Goal: Find specific page/section: Find specific page/section

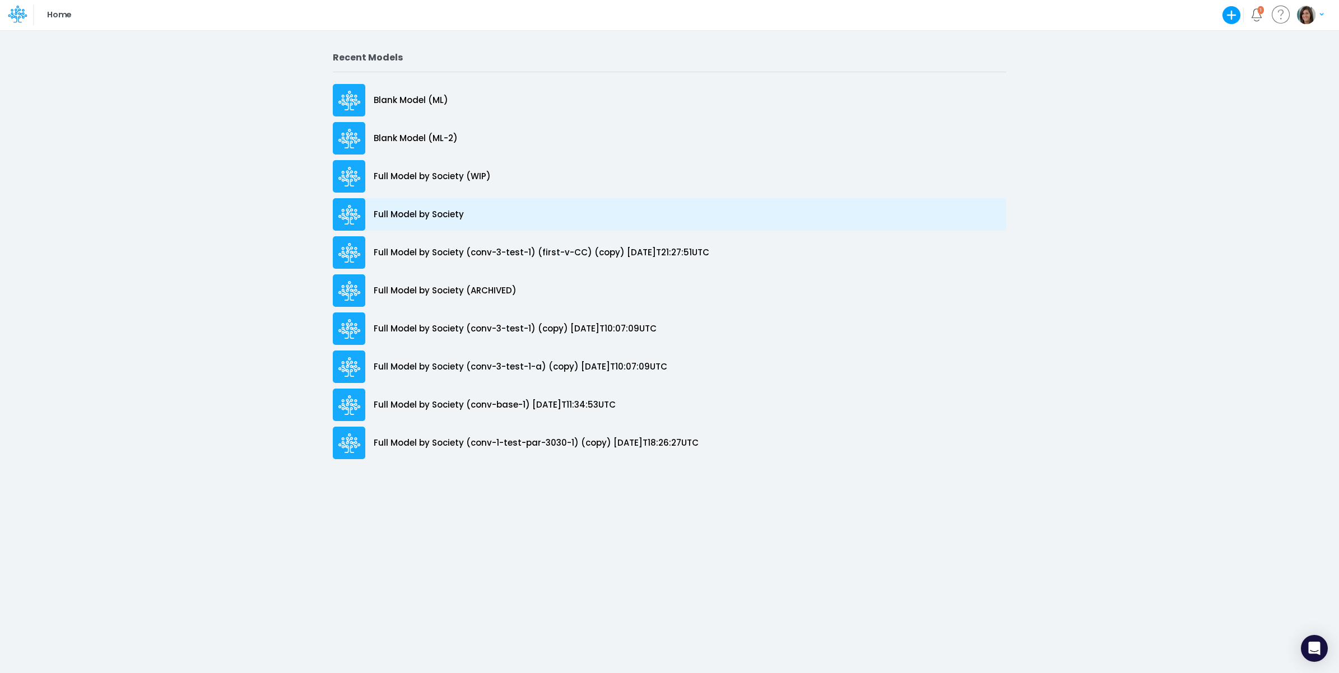
click at [448, 222] on div "Full Model by Society" at bounding box center [669, 214] width 673 height 32
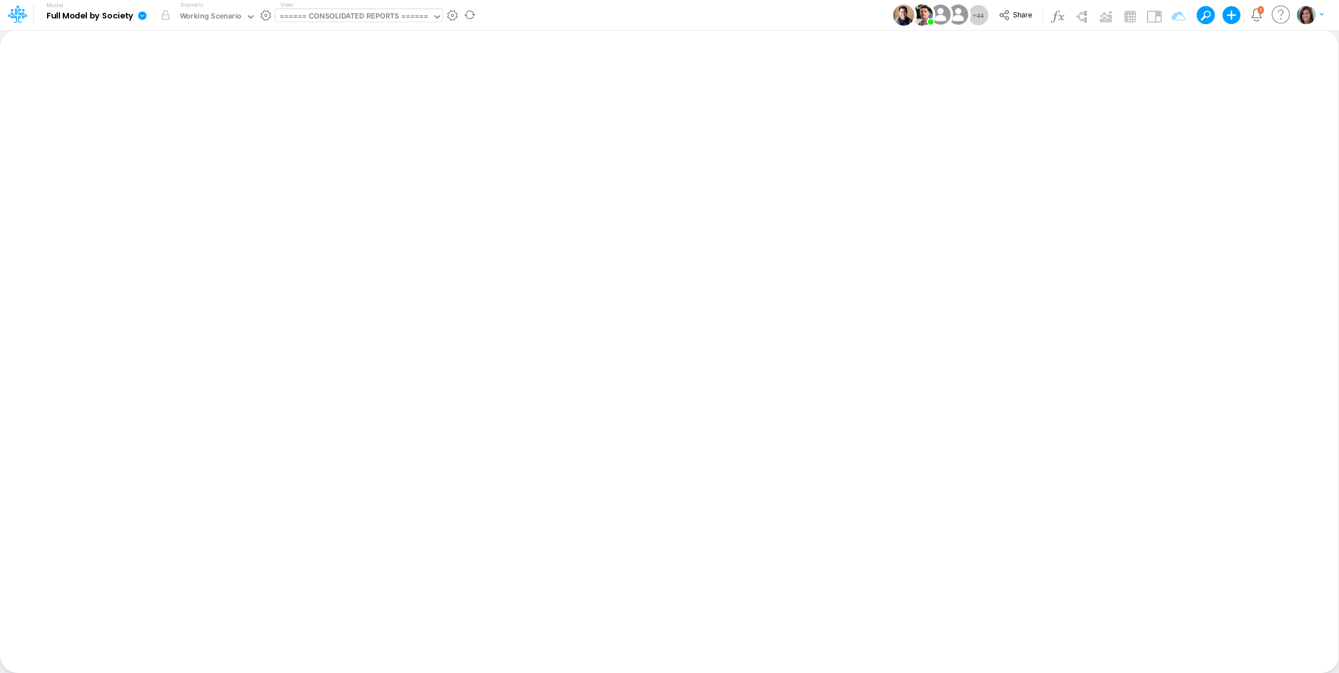
click at [401, 18] on div "====== CONSOLIDATED REPORTS ======" at bounding box center [353, 17] width 149 height 13
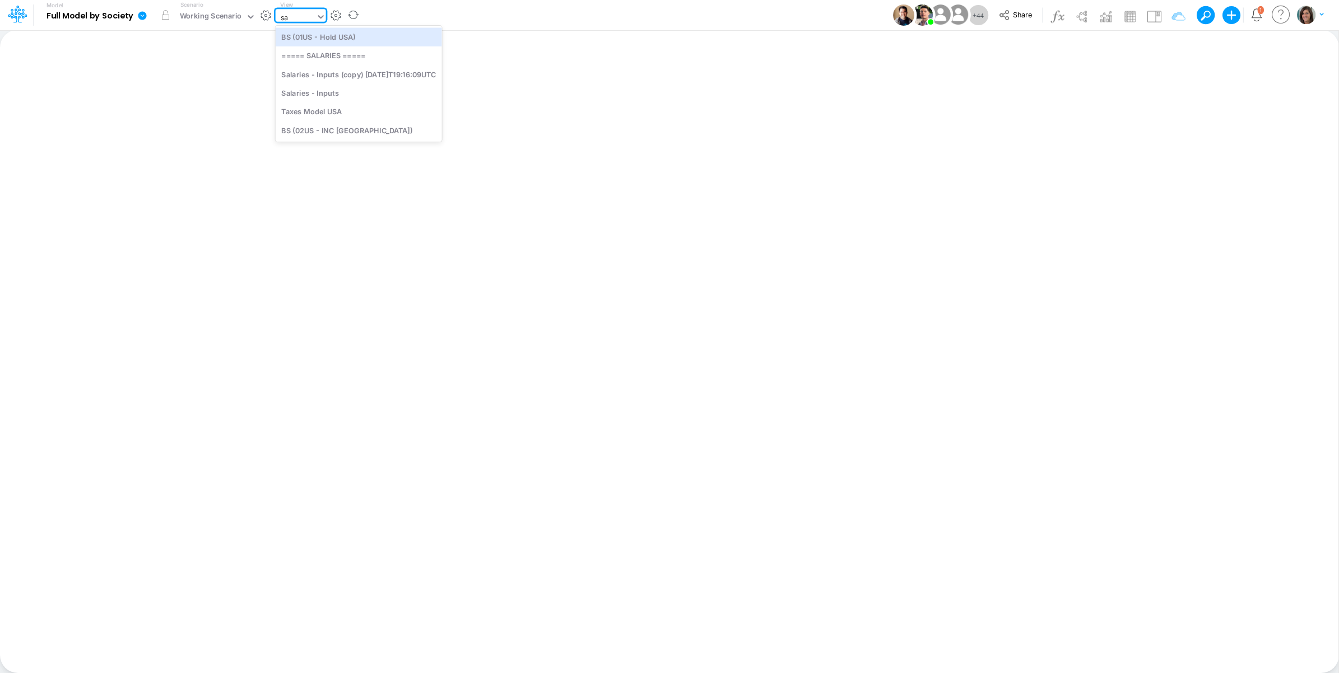
type input "[PERSON_NAME]"
click at [379, 76] on div "Salaries - Inputs" at bounding box center [359, 74] width 166 height 18
type input "Salaries - Inputs"
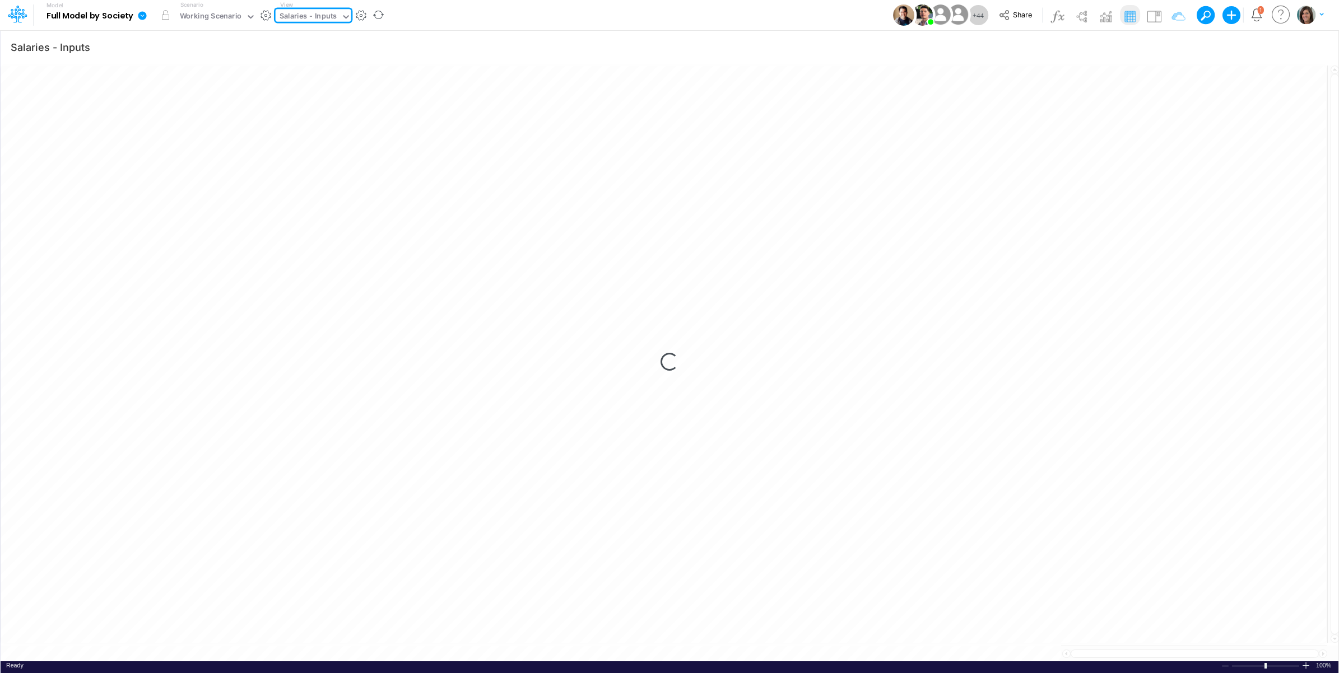
click at [499, 24] on div "Model Full Model by Society Edit model settings Duplicate Import QuickBooks Qui…" at bounding box center [669, 15] width 1205 height 30
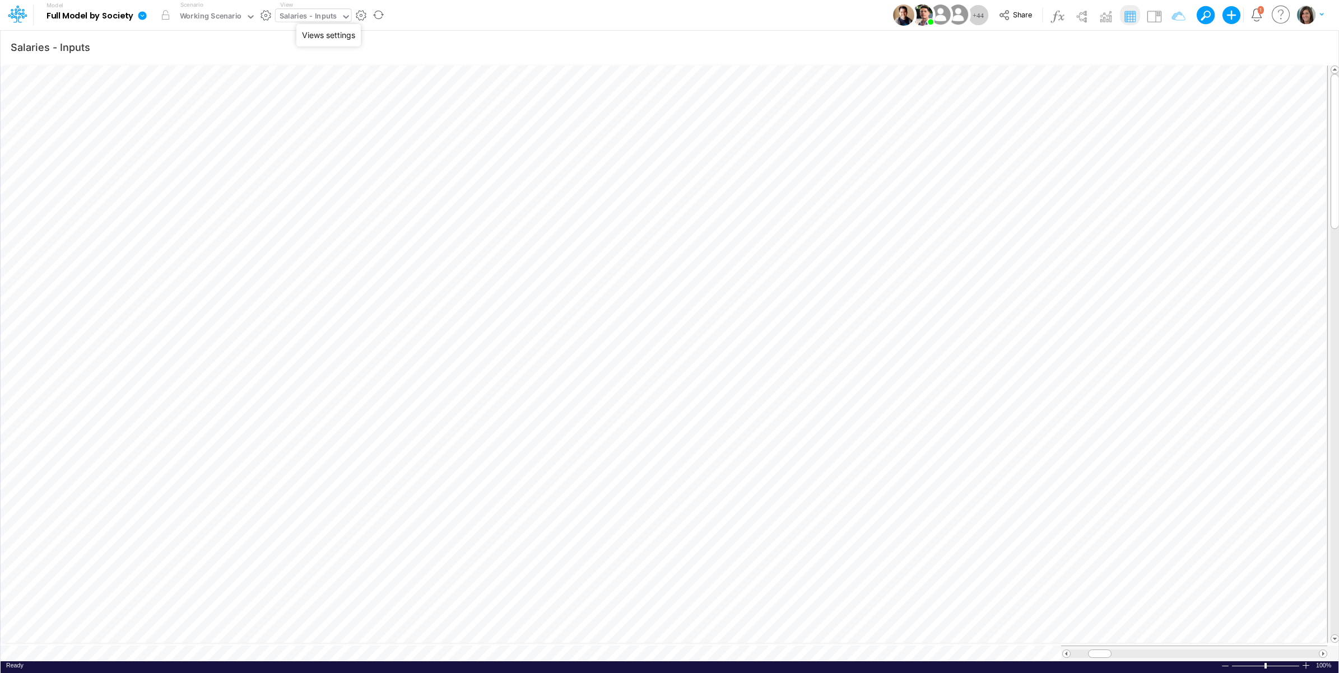
click at [356, 15] on button "button" at bounding box center [361, 16] width 12 height 12
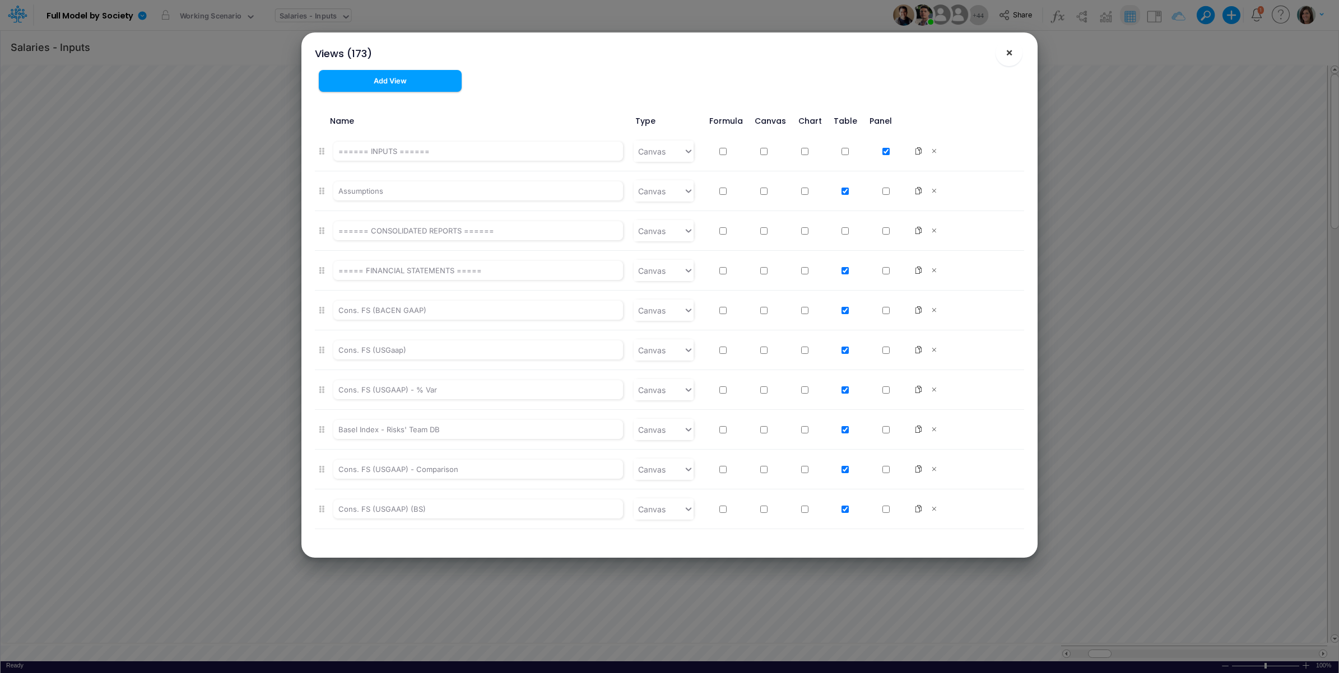
click at [1005, 54] on span "×" at bounding box center [1008, 51] width 7 height 13
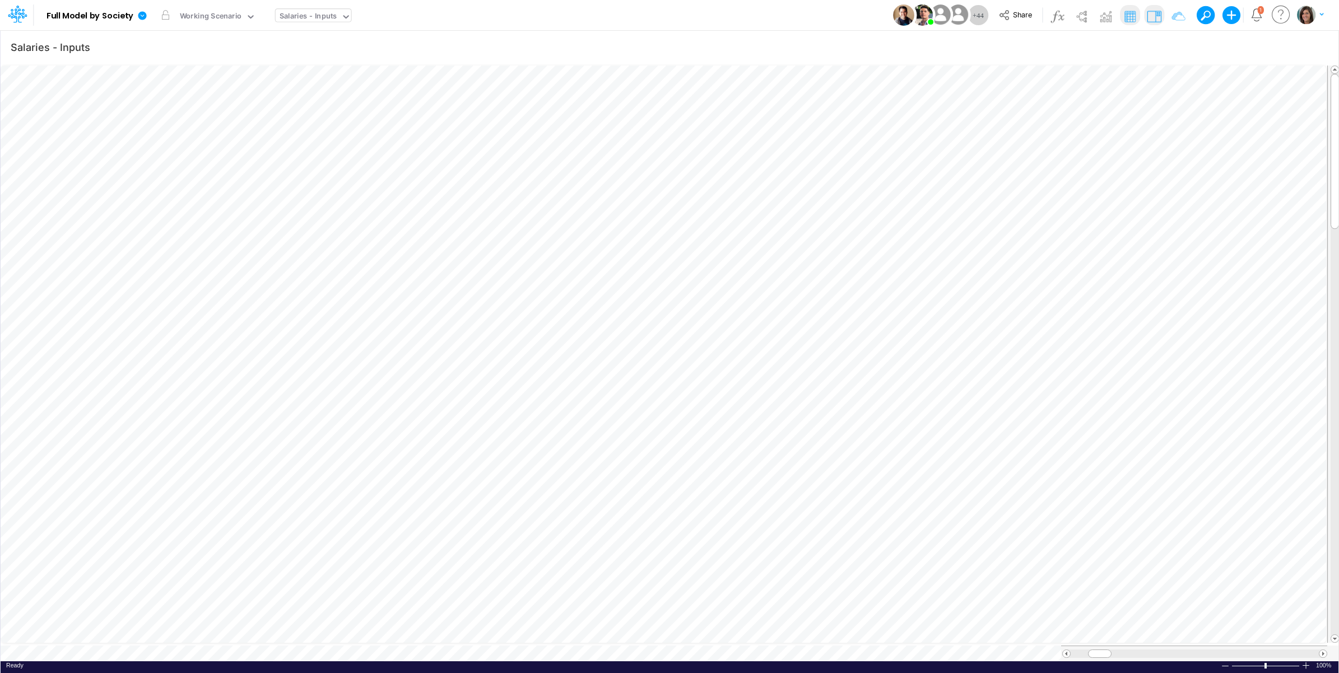
click at [1155, 15] on img at bounding box center [1154, 16] width 18 height 18
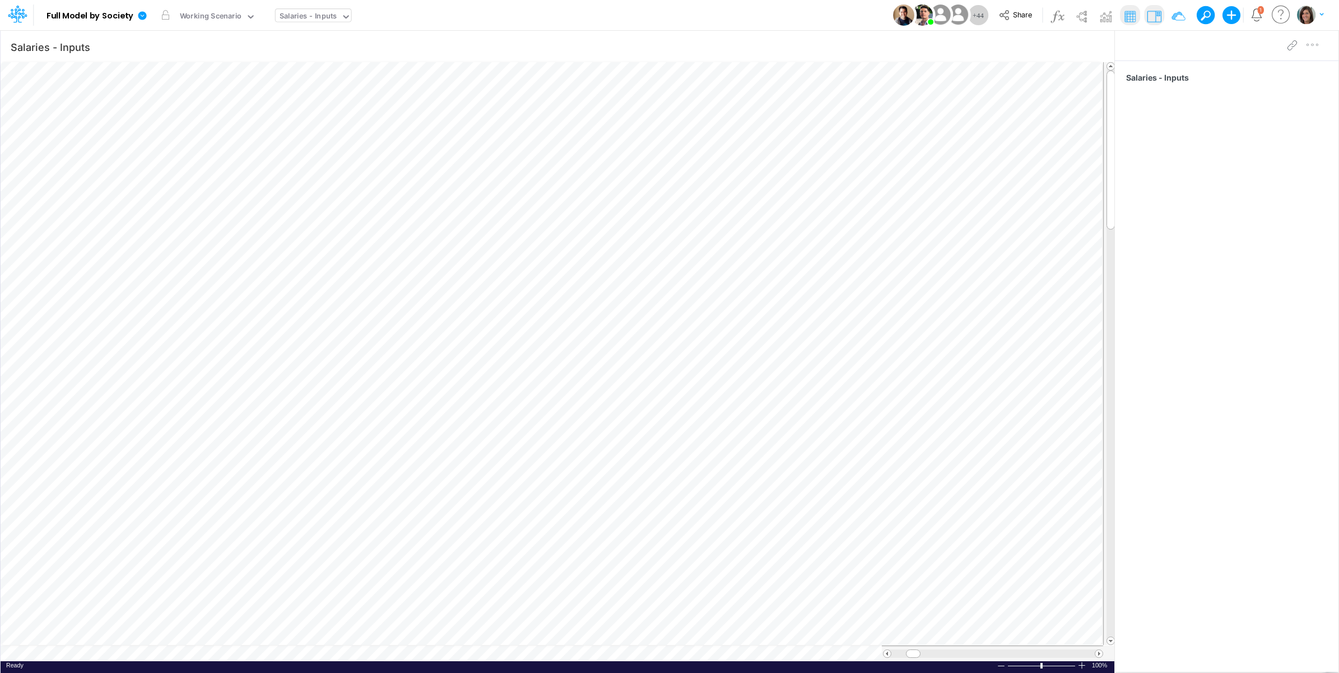
scroll to position [0, 1]
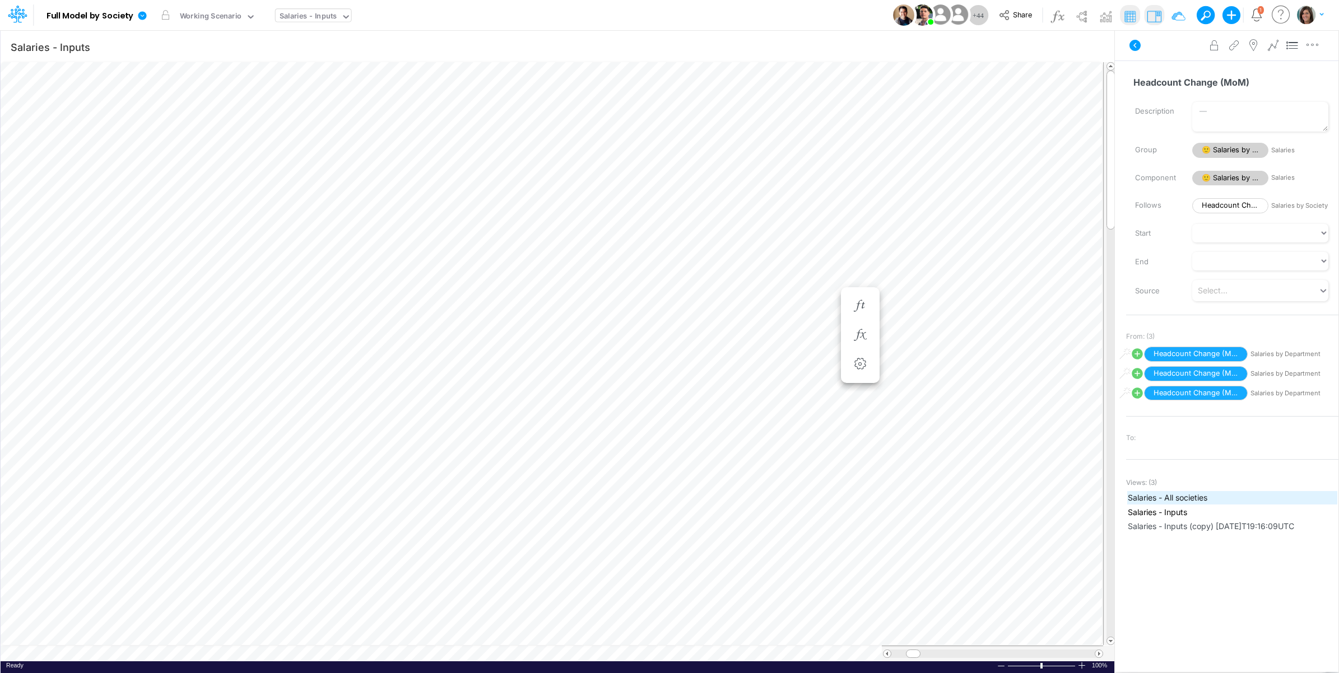
click at [1196, 496] on span "Salaries - All societies" at bounding box center [1231, 498] width 209 height 12
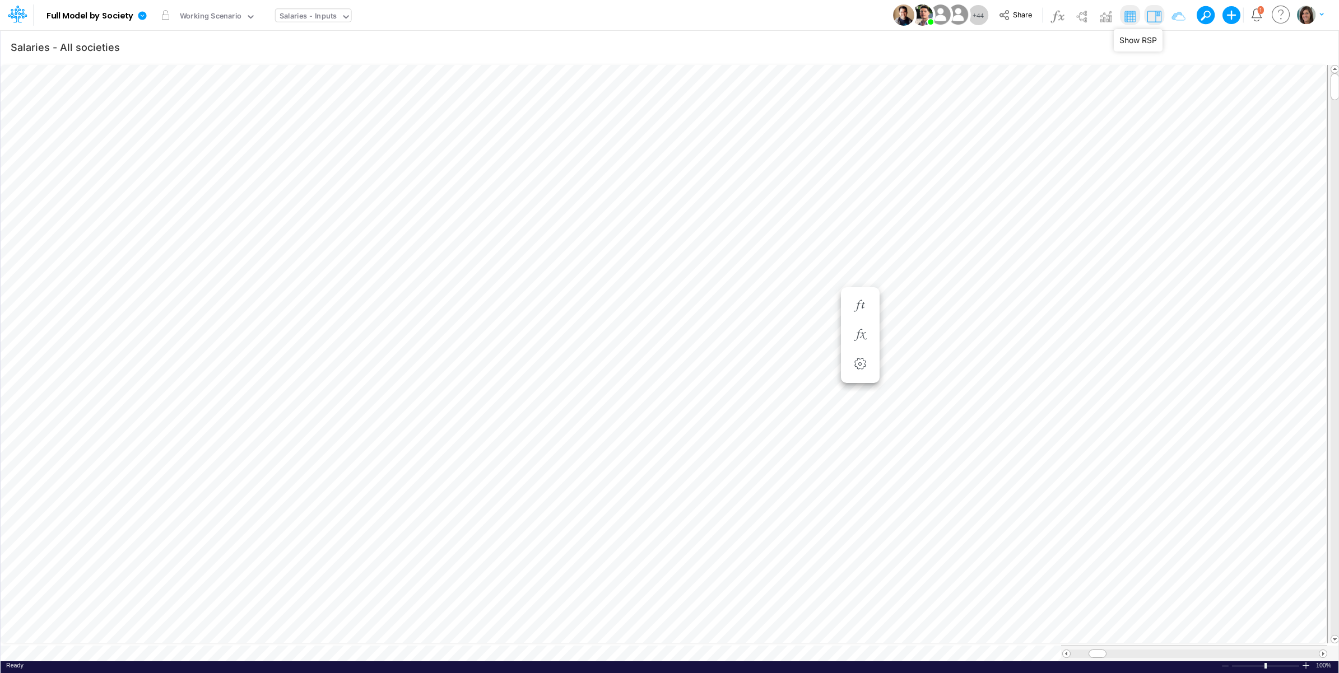
click at [1154, 17] on img at bounding box center [1154, 16] width 18 height 18
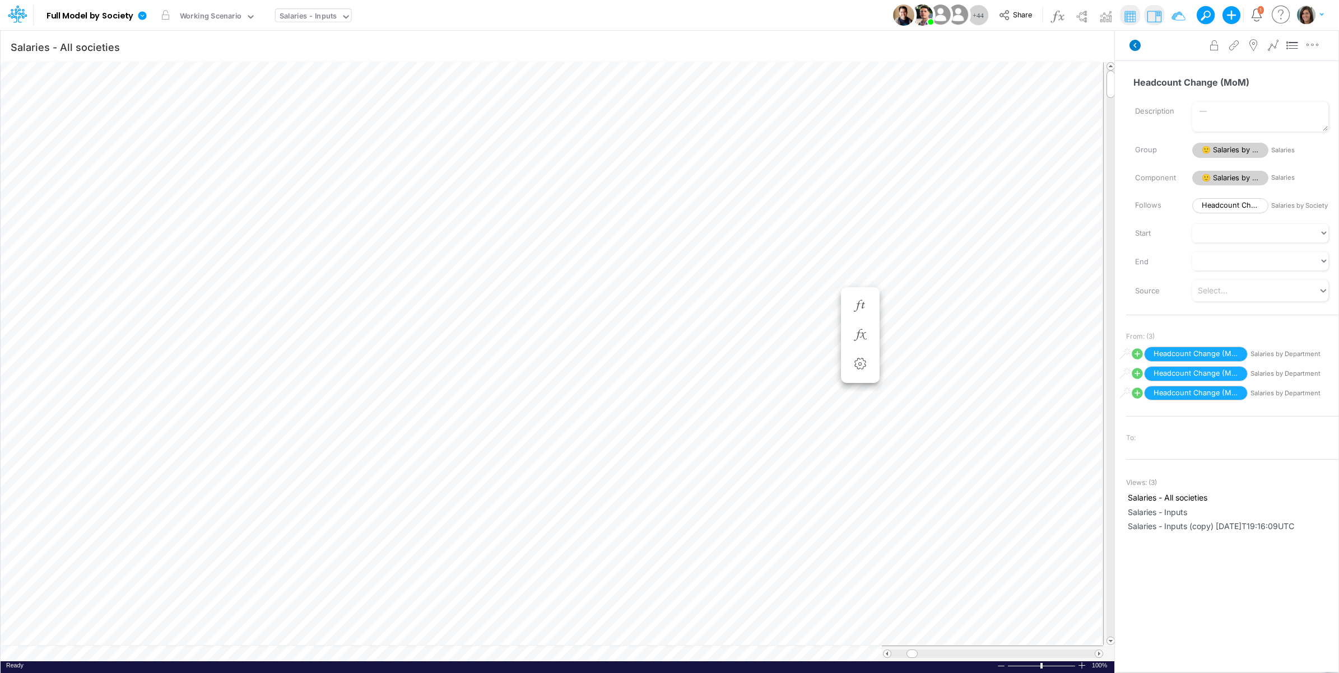
click at [1132, 41] on icon at bounding box center [1134, 45] width 11 height 11
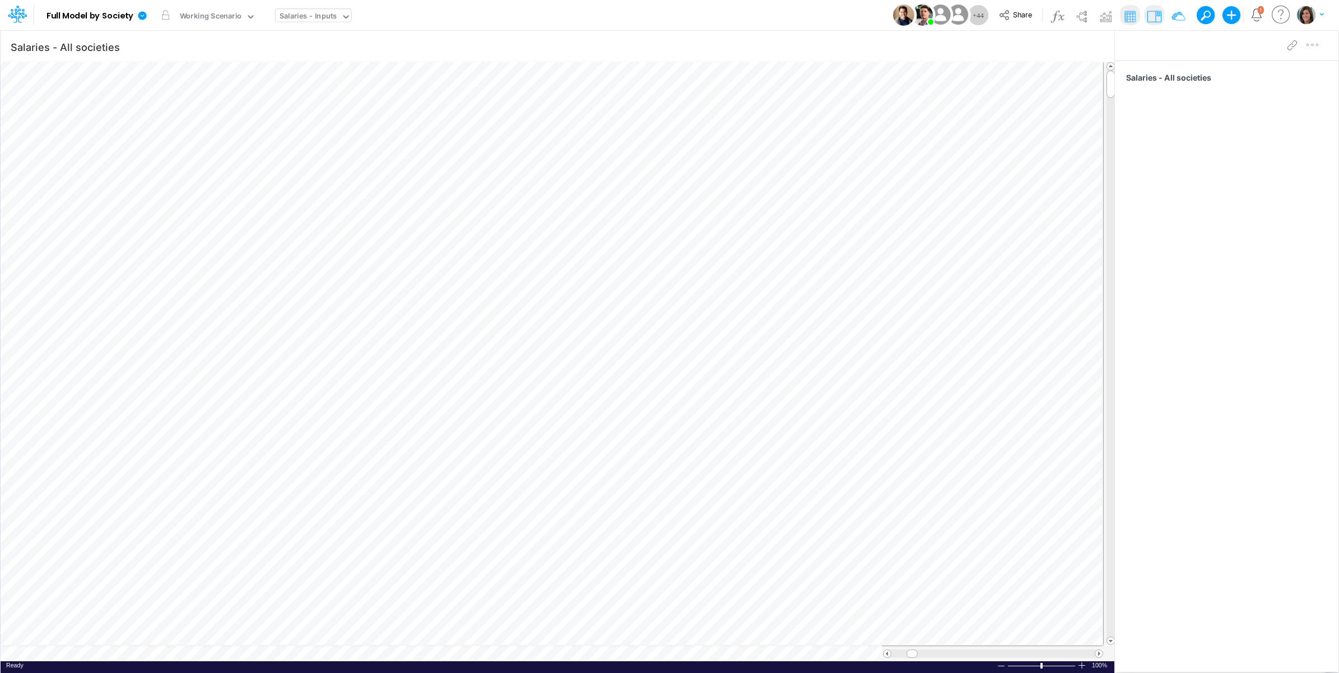
click at [189, 653] on div "Salaries - All societies Insert new Conditional formatting Paste Cut Copy AutoF…" at bounding box center [557, 352] width 1114 height 644
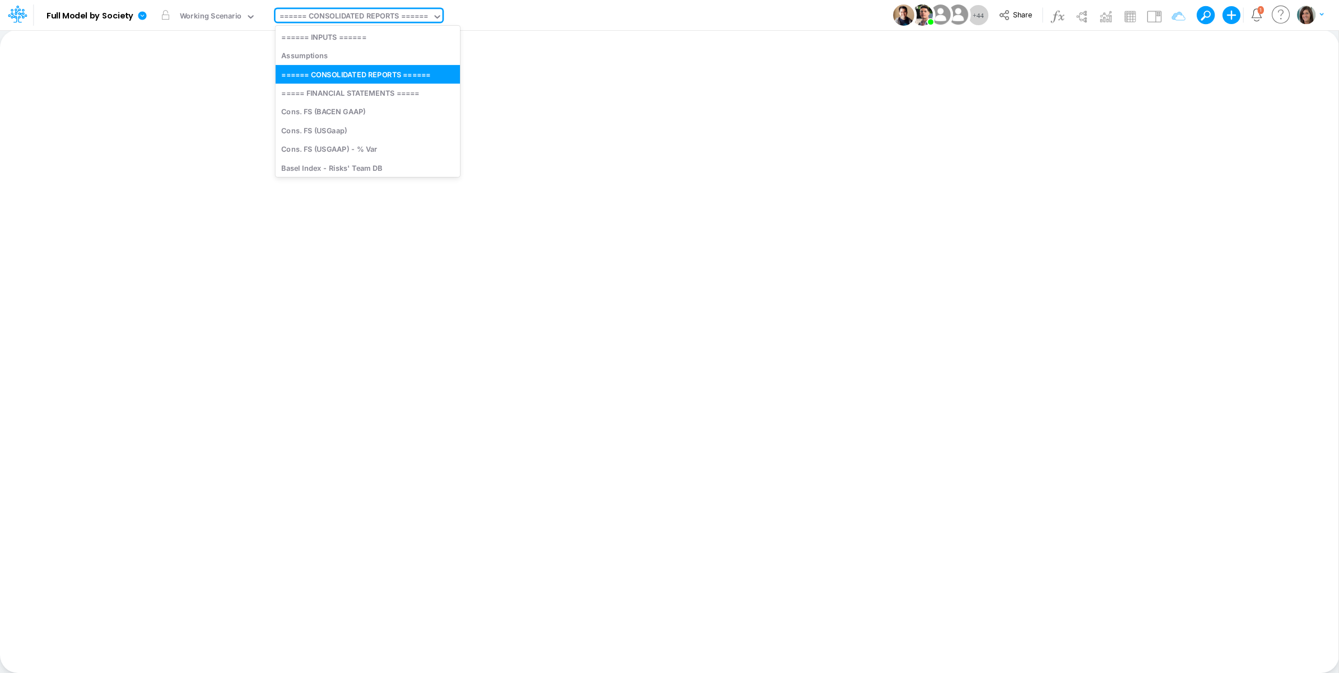
click at [384, 12] on div "====== CONSOLIDATED REPORTS ======" at bounding box center [353, 17] width 149 height 13
click at [371, 52] on div "Assumptions" at bounding box center [368, 55] width 184 height 18
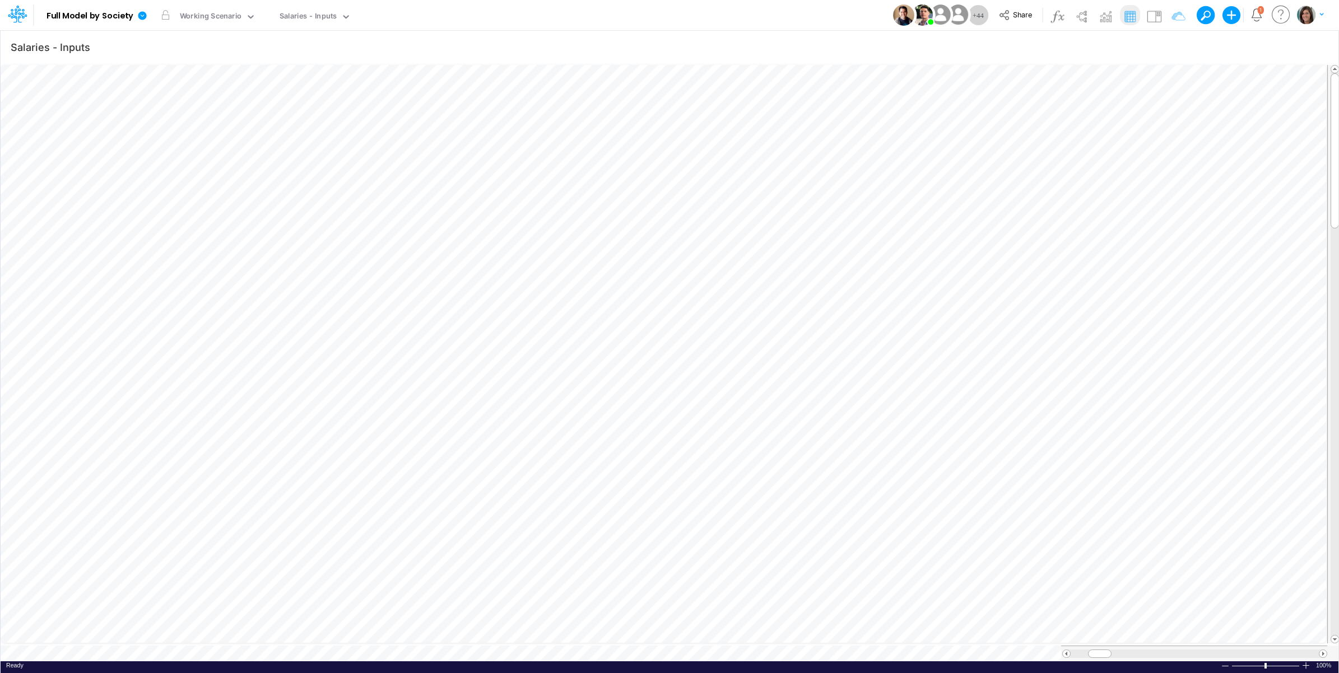
scroll to position [0, 1]
type input "Salaries - All societies"
click at [304, 11] on div "Assumptions" at bounding box center [302, 17] width 46 height 13
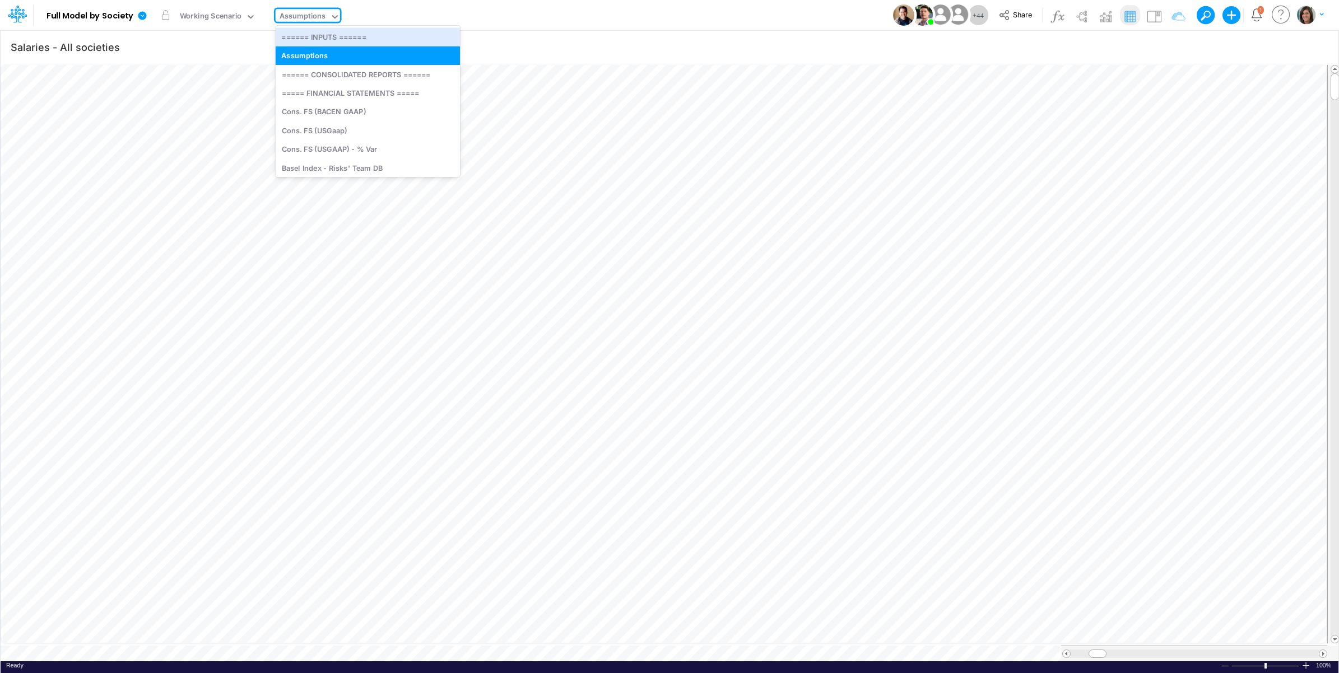
click at [451, 20] on div "Model Full Model by Society Edit model settings Duplicate Import QuickBooks Qui…" at bounding box center [669, 15] width 1205 height 30
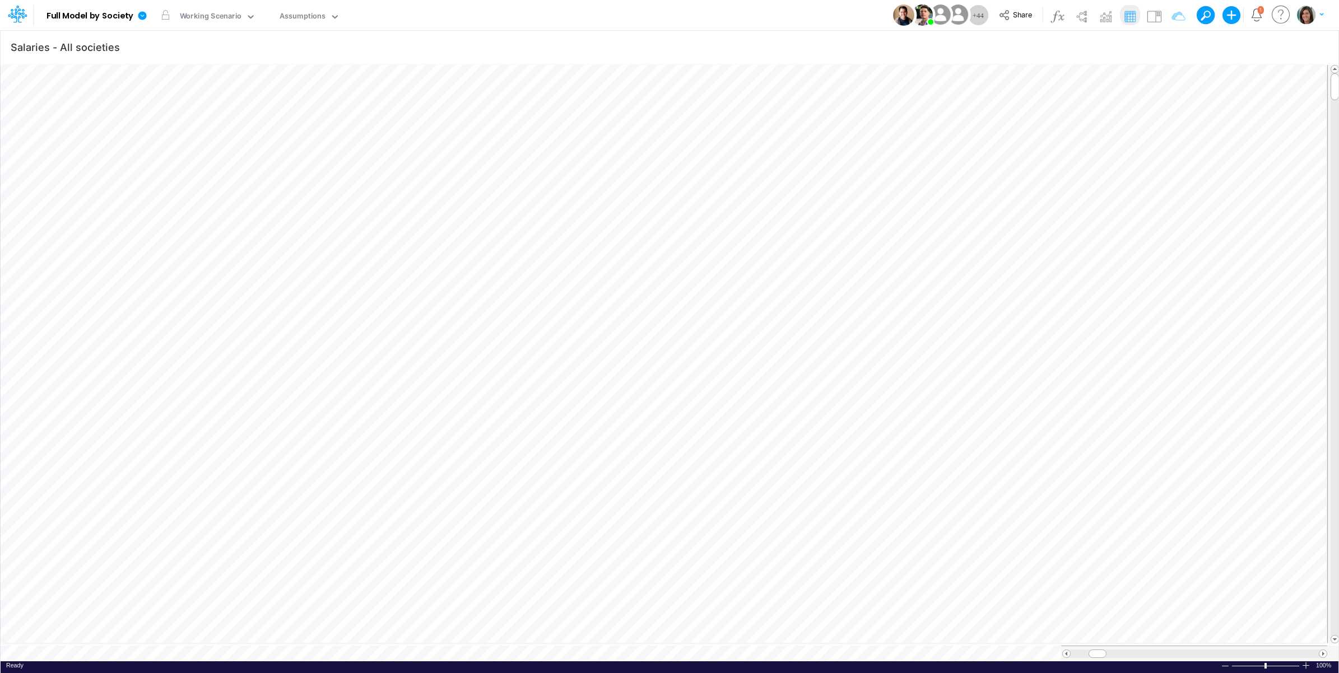
click at [525, 15] on div "Model Full Model by Society Edit model settings Duplicate Import QuickBooks Qui…" at bounding box center [669, 15] width 1205 height 30
type input "Salaries - Inputs"
drag, startPoint x: 1154, startPoint y: 16, endPoint x: 1150, endPoint y: 24, distance: 9.3
click at [1155, 16] on img at bounding box center [1154, 16] width 18 height 18
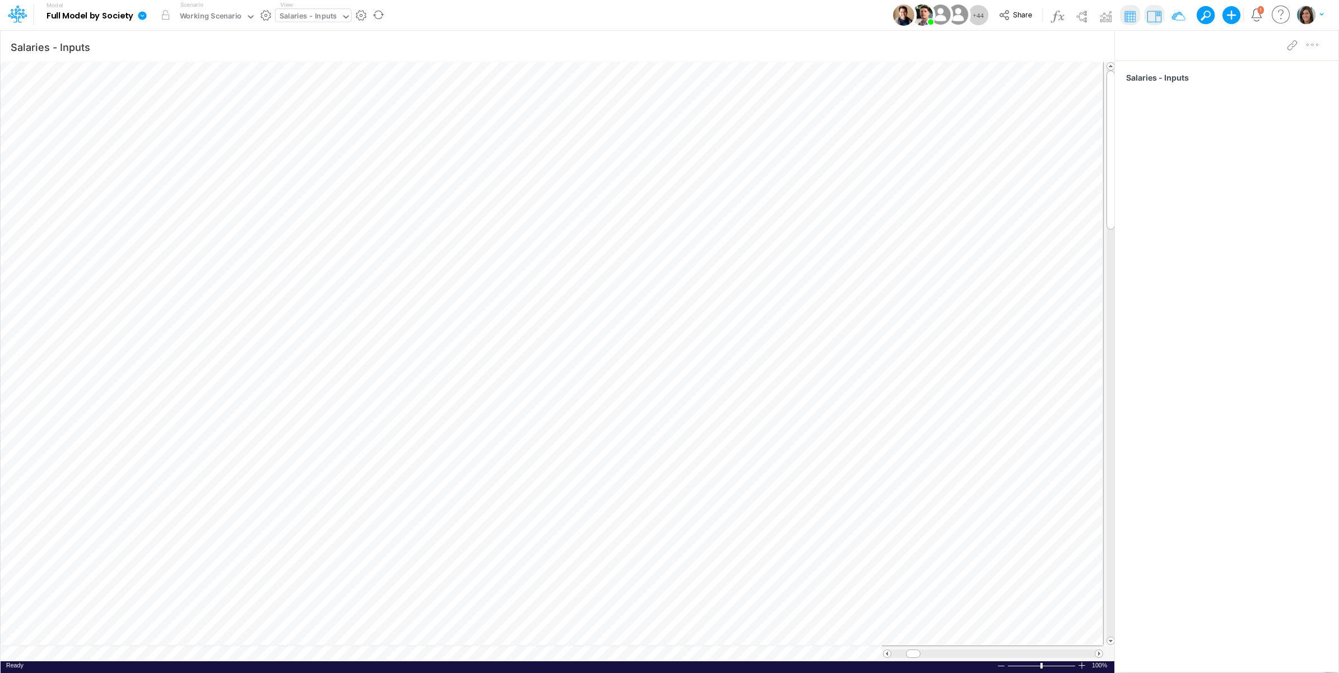
click at [309, 13] on div "Salaries - Inputs" at bounding box center [308, 17] width 58 height 13
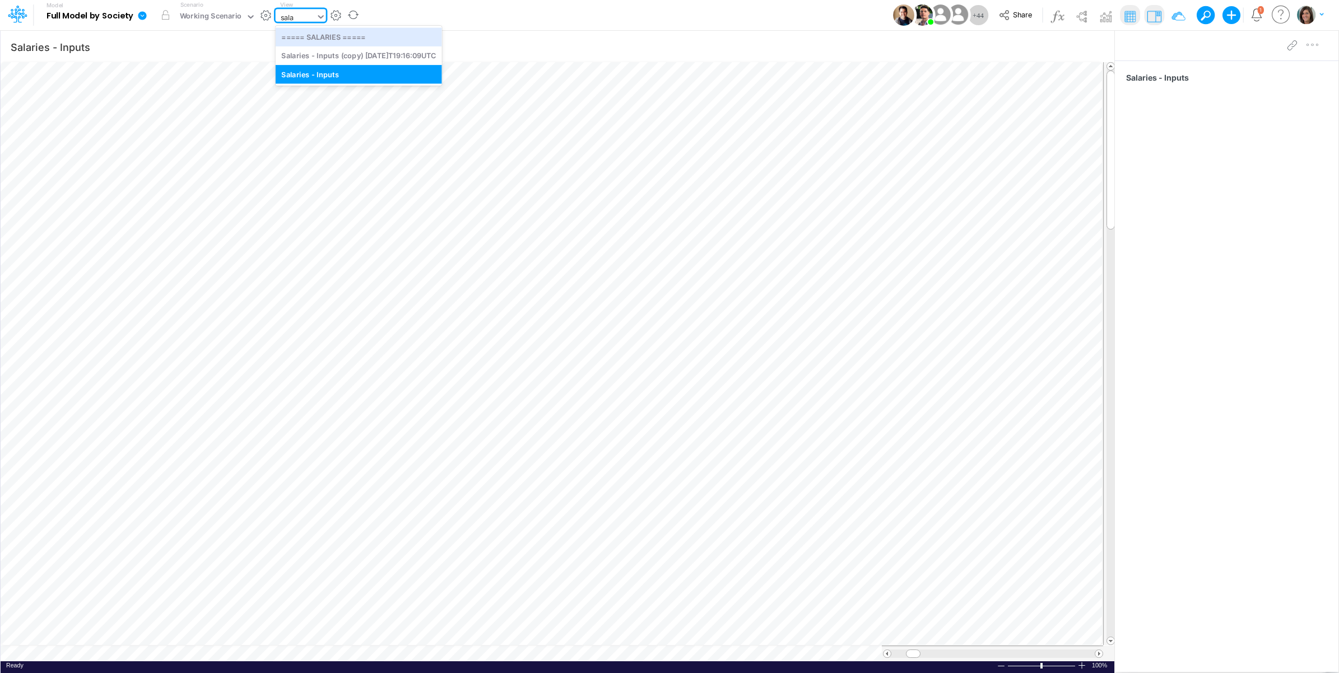
type input "sala"
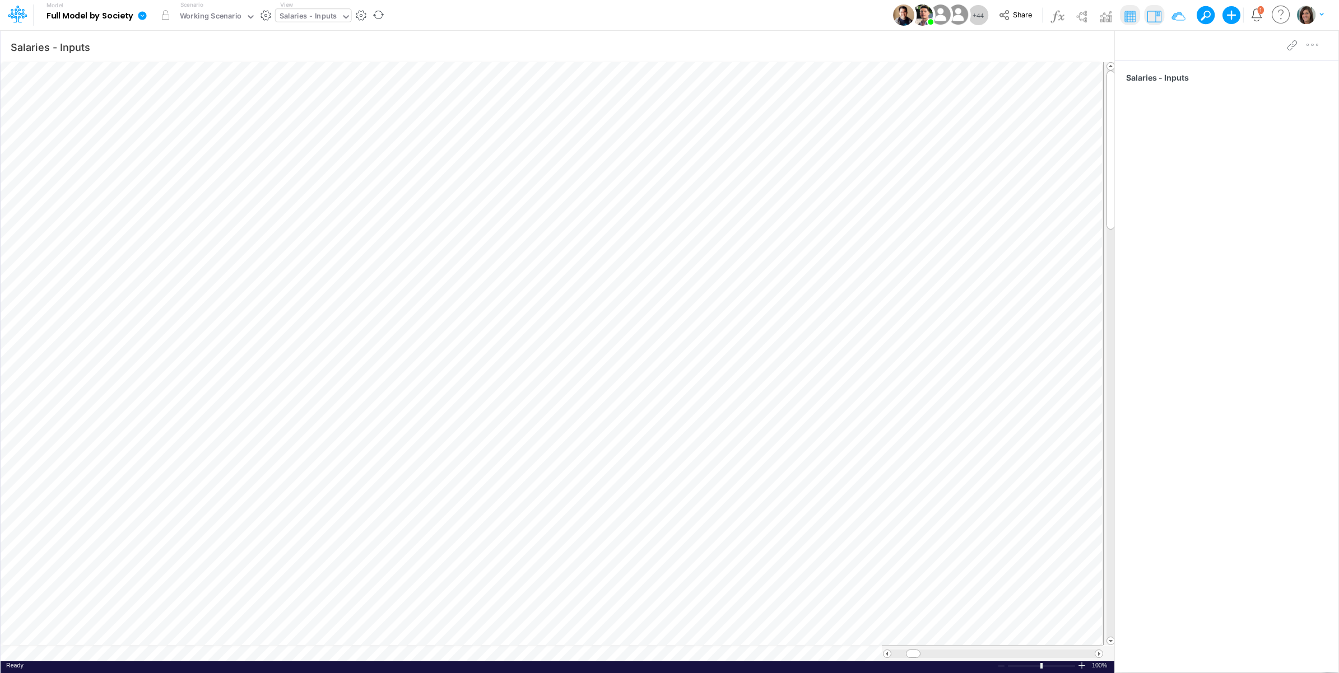
click at [401, 16] on div "Model Full Model by Society Edit model settings Duplicate Import QuickBooks Qui…" at bounding box center [669, 15] width 1205 height 30
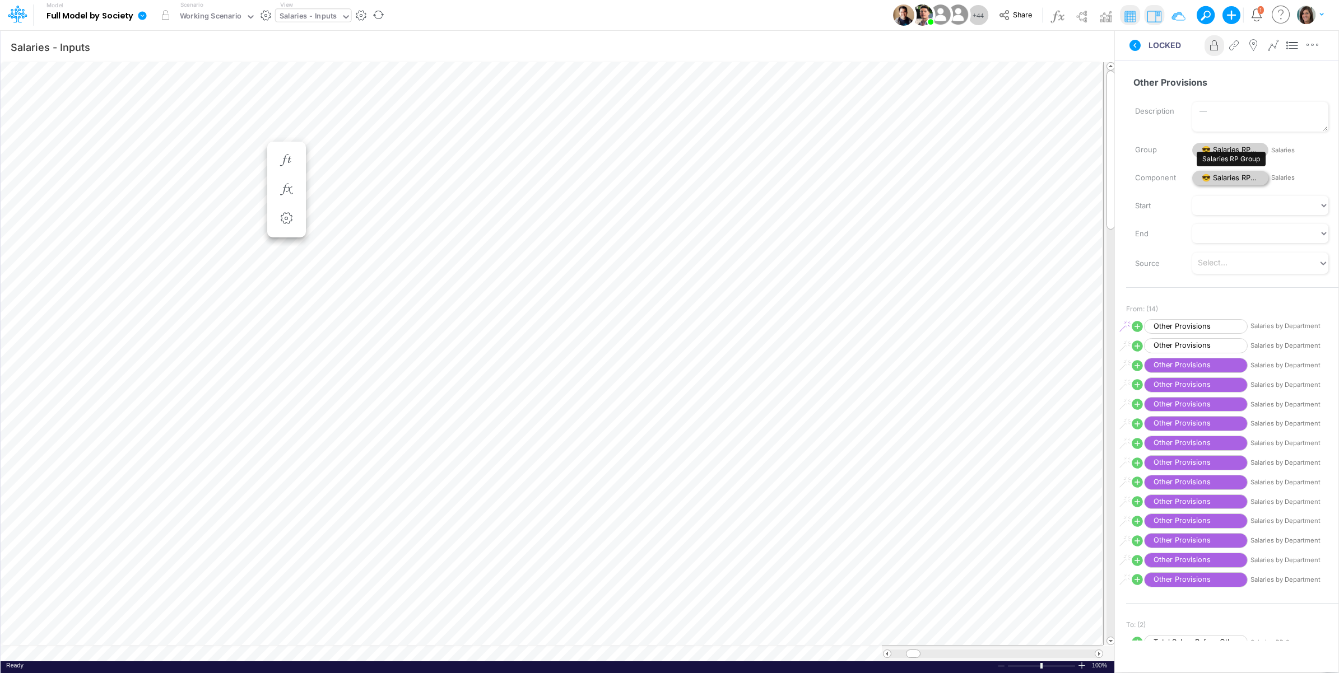
click at [1231, 178] on span "😎 Salaries RP Group" at bounding box center [1230, 178] width 76 height 15
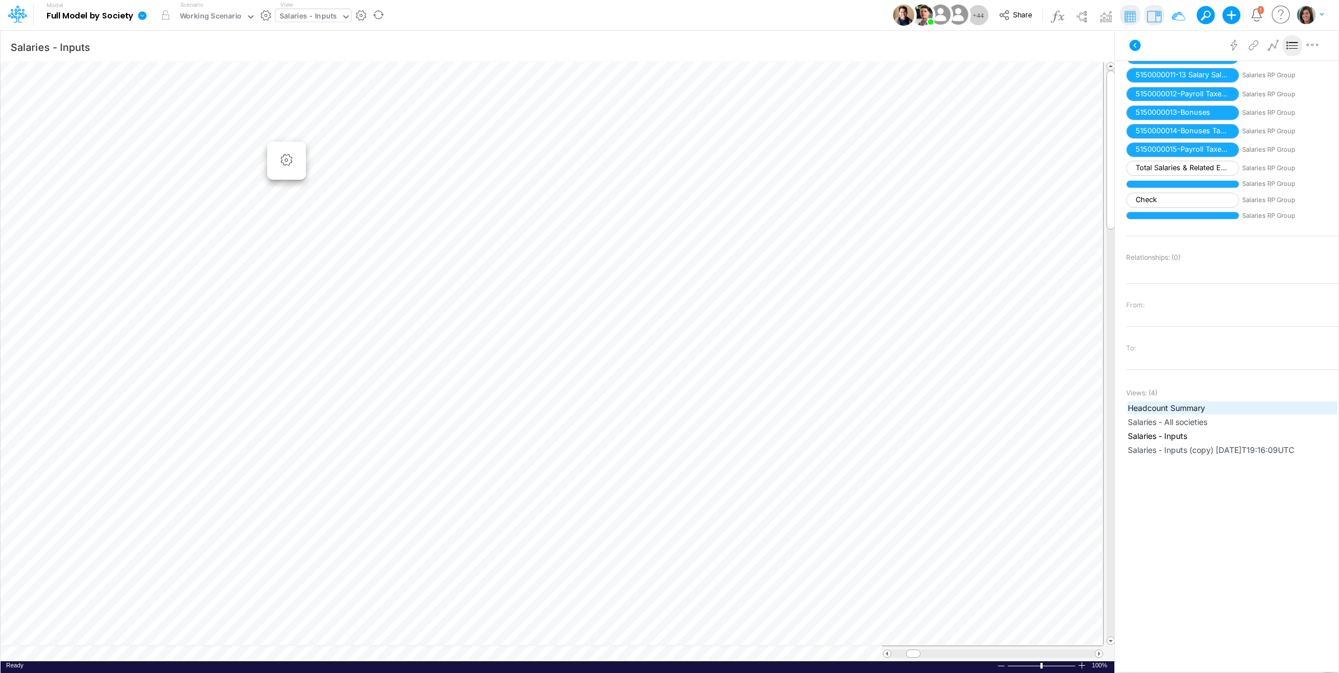
scroll to position [1427, 0]
click at [314, 24] on div "Salaries - Inputs" at bounding box center [309, 17] width 66 height 17
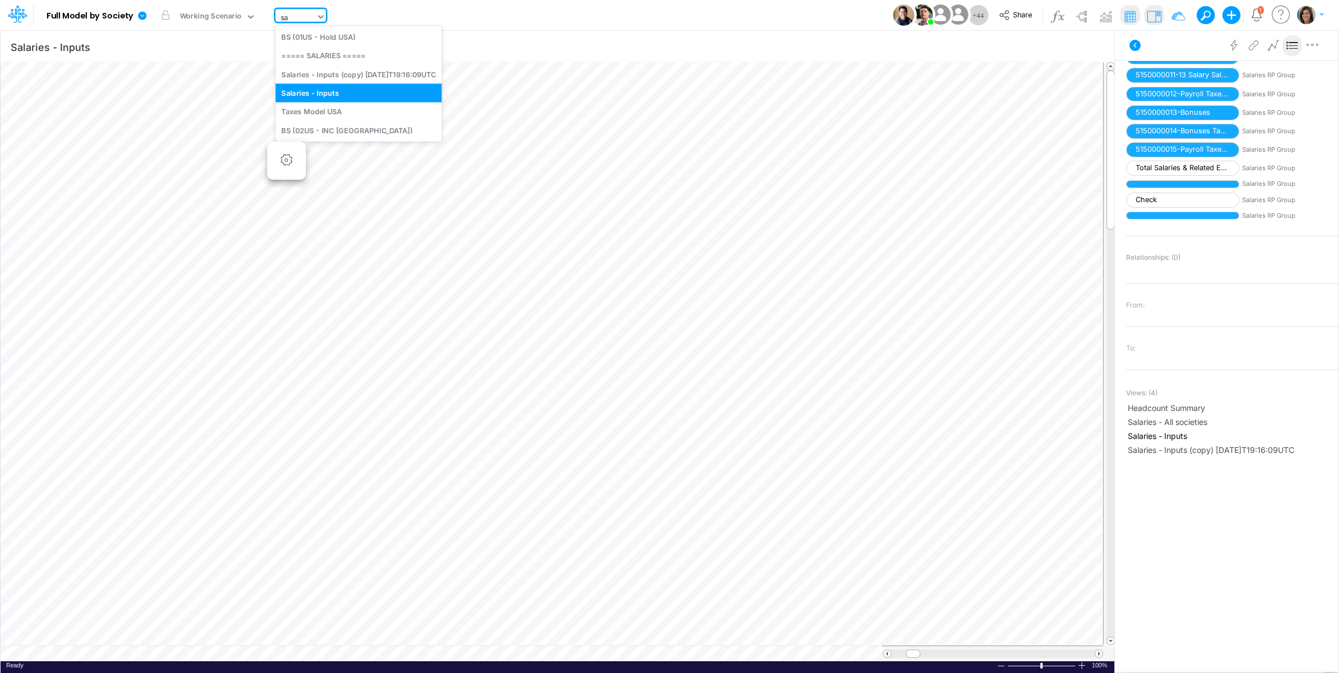
scroll to position [0, 0]
type input "salar"
type input "Salaries - All societies"
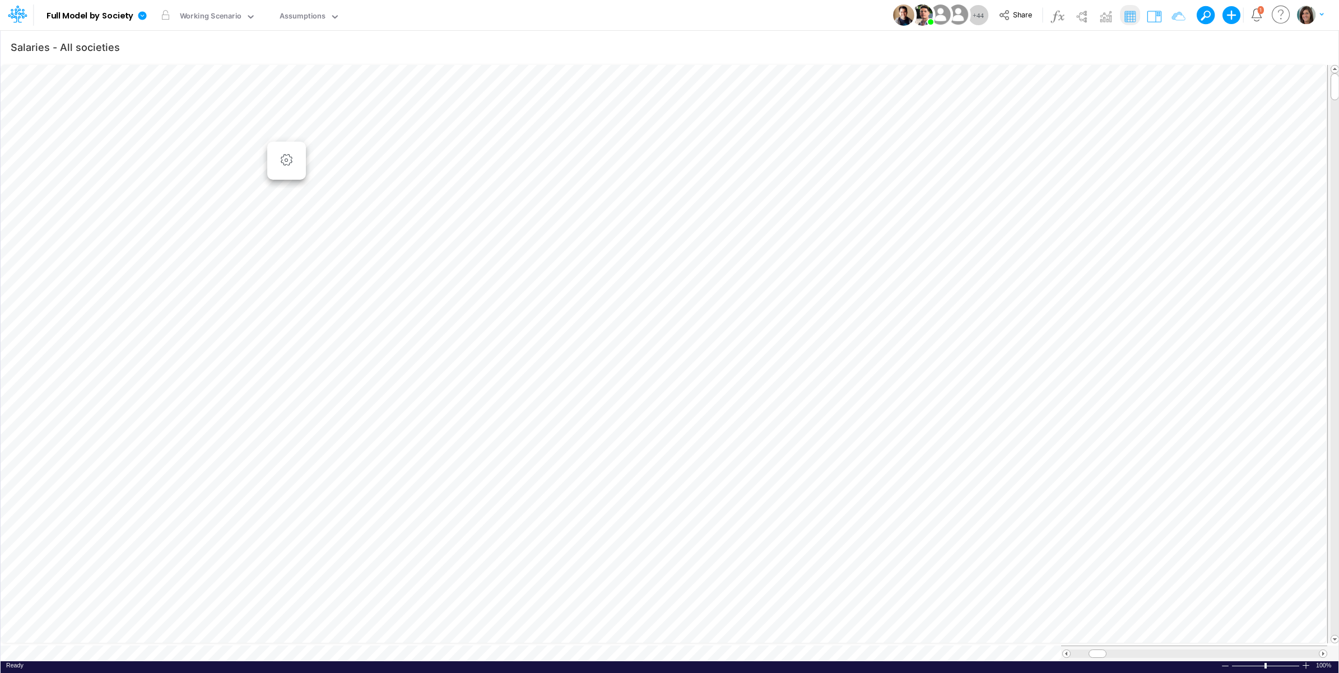
drag, startPoint x: 1155, startPoint y: 15, endPoint x: 1152, endPoint y: 31, distance: 17.1
click at [1155, 15] on img at bounding box center [1154, 16] width 18 height 18
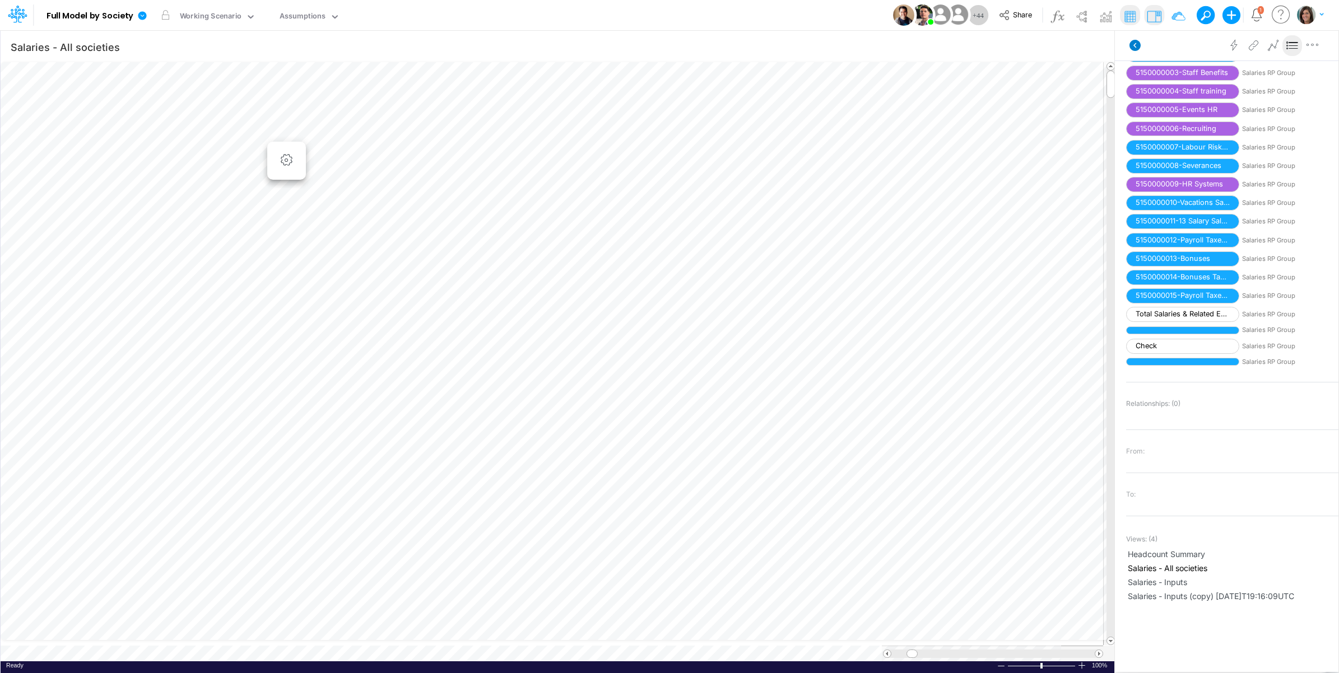
scroll to position [1281, 0]
click at [1131, 41] on icon at bounding box center [1134, 45] width 11 height 11
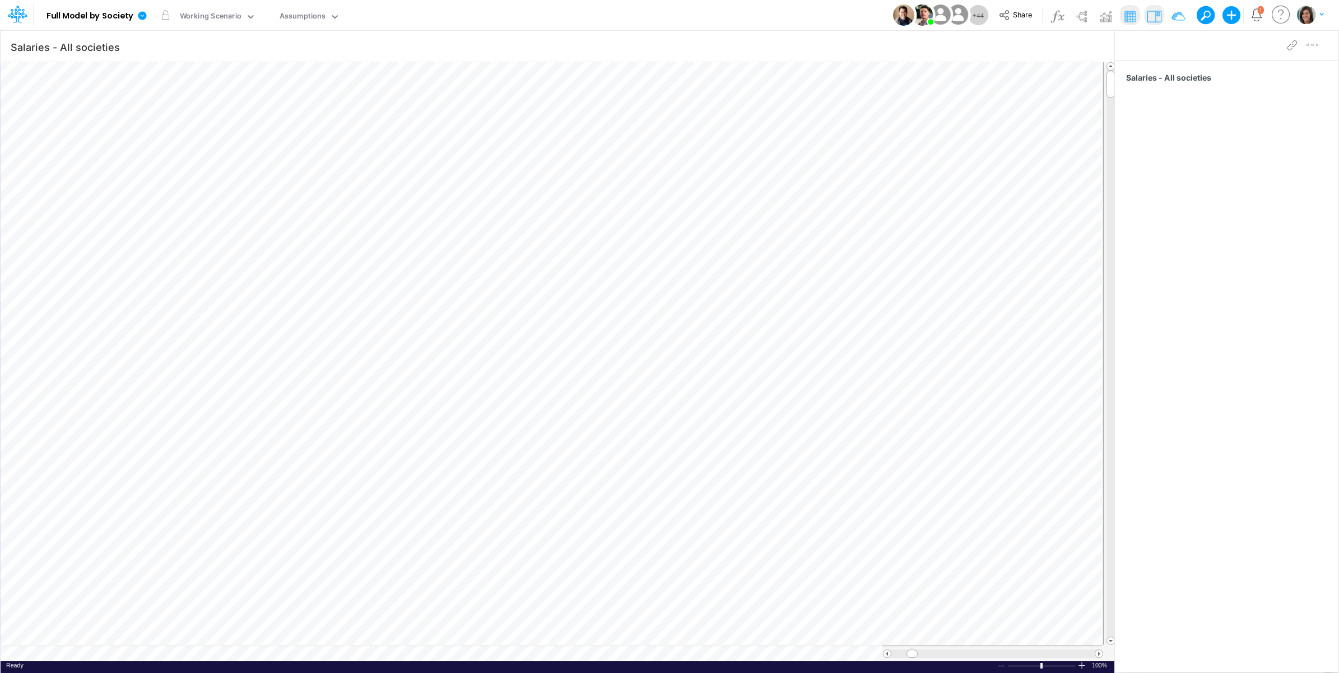
click at [1159, 11] on img at bounding box center [1154, 16] width 18 height 18
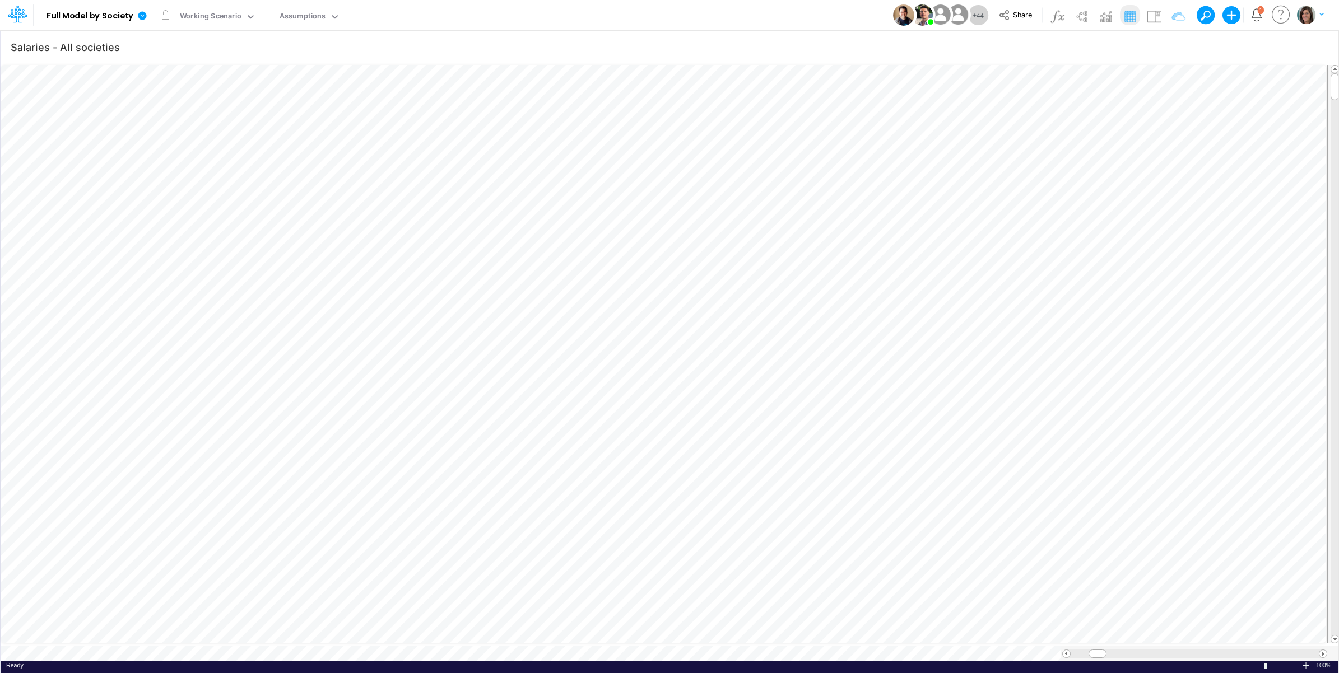
click at [427, 12] on div "Model Full Model by Society Edit model settings Duplicate Import QuickBooks Qui…" at bounding box center [669, 15] width 1205 height 30
type input "Salaries - Inputs"
click at [1169, 41] on icon "button" at bounding box center [1172, 47] width 17 height 12
select select "tableSearchOR"
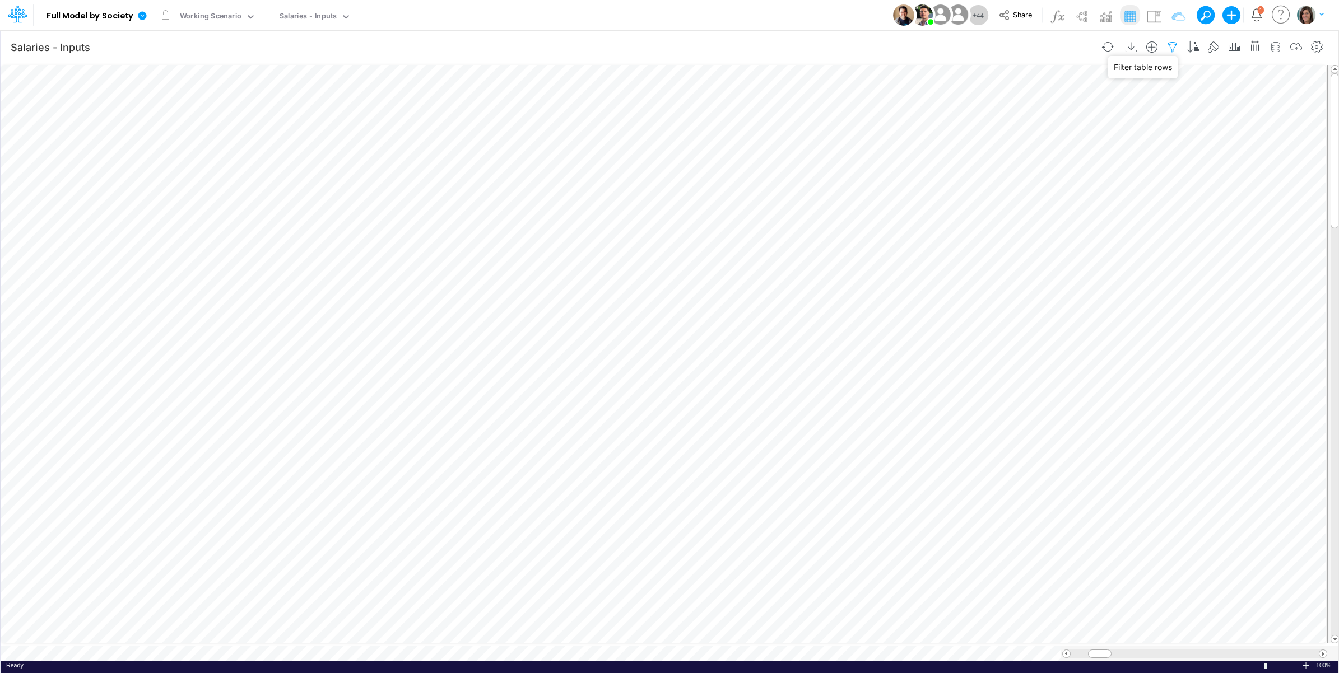
select select "contains"
select select "notEqual"
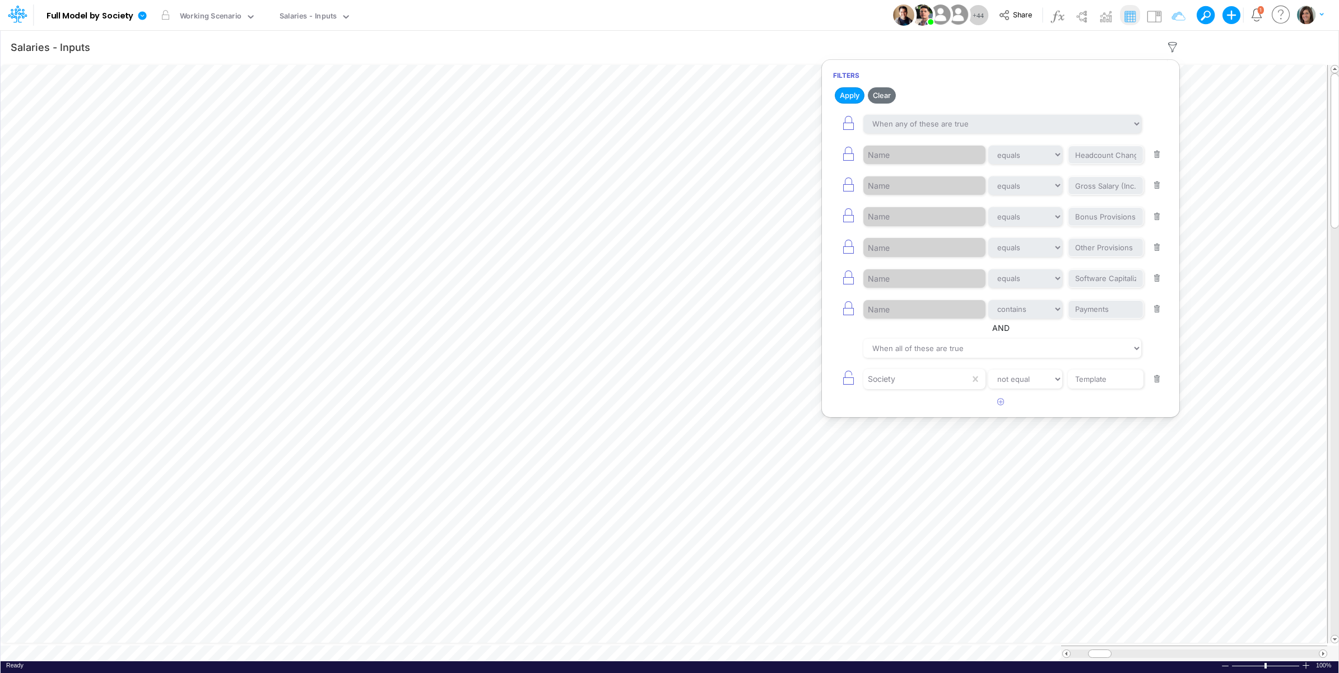
click at [815, 3] on div "Model Full Model by Society Edit model settings Duplicate Import QuickBooks Qui…" at bounding box center [669, 15] width 1205 height 30
